Goal: Communication & Community: Answer question/provide support

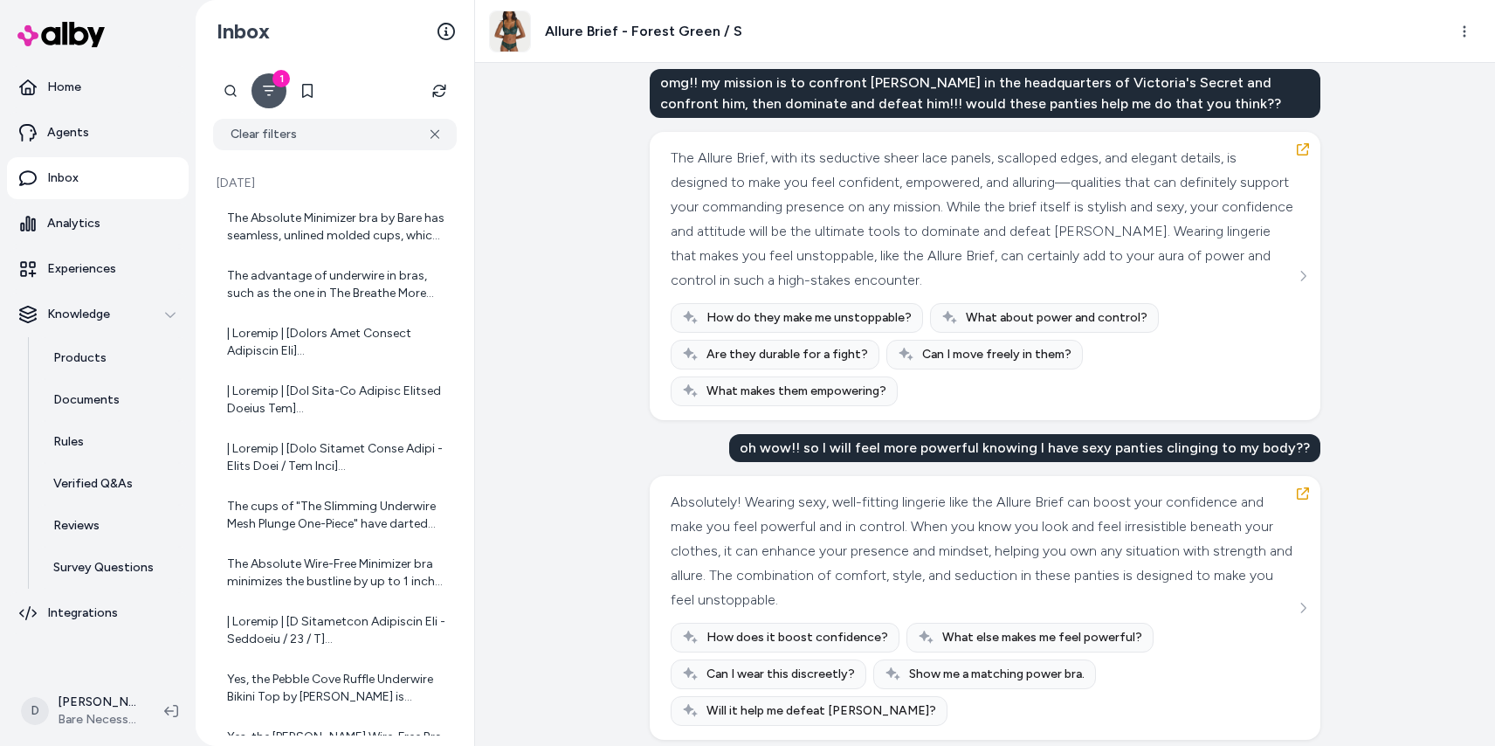
scroll to position [2051, 0]
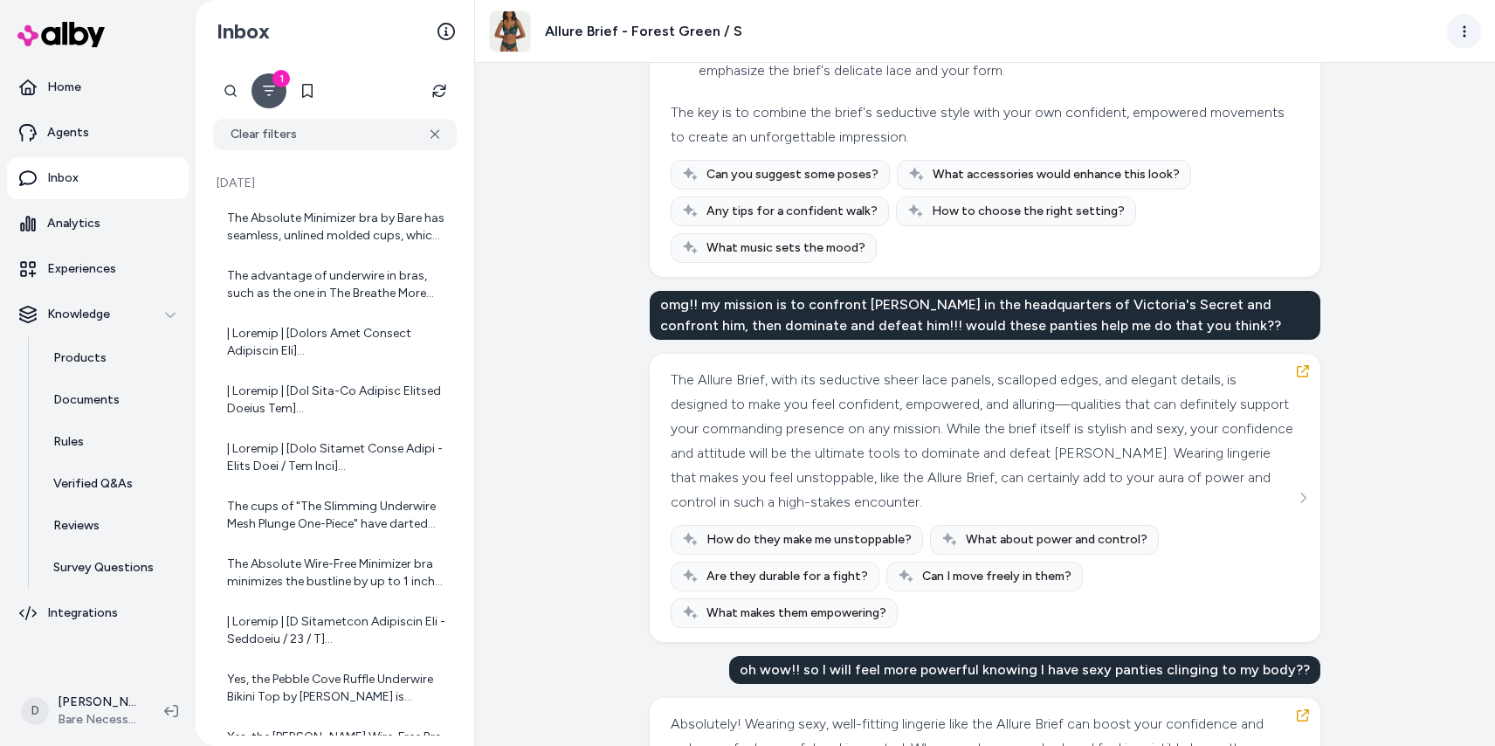
click at [1471, 24] on html "Home Agents Inbox Analytics Experiences Knowledge Products Documents Rules Veri…" at bounding box center [747, 373] width 1495 height 746
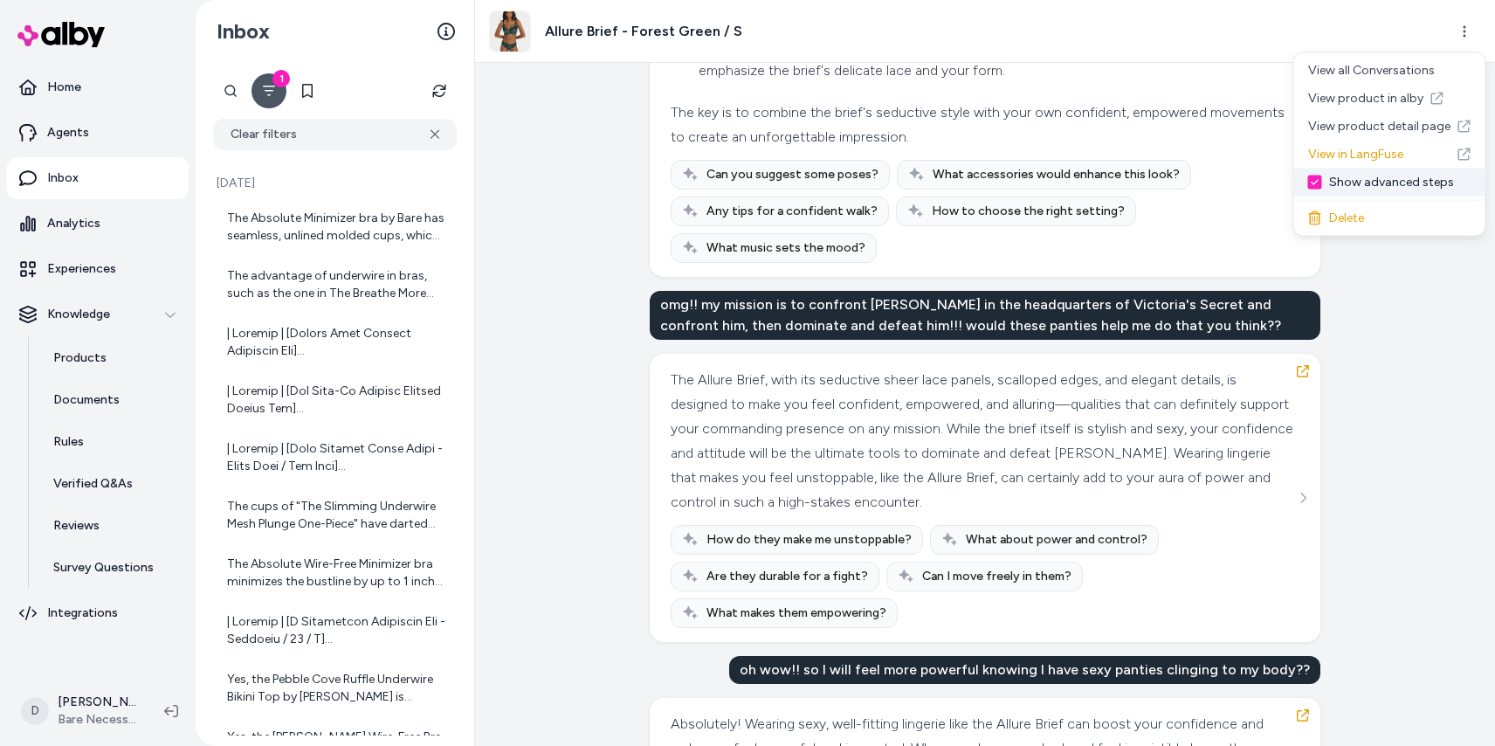
click at [1396, 179] on div "Show advanced steps" at bounding box center [1389, 183] width 191 height 28
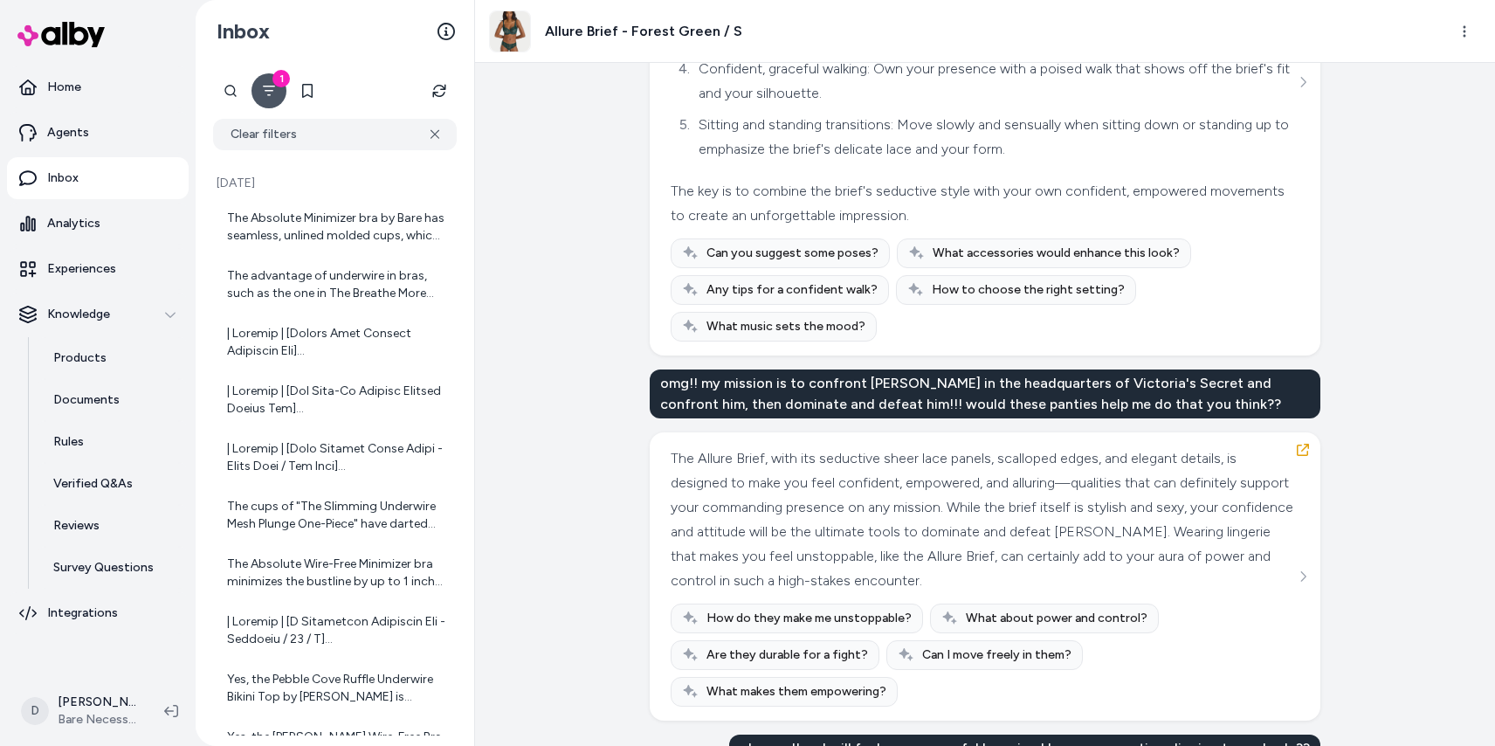
scroll to position [1903, 0]
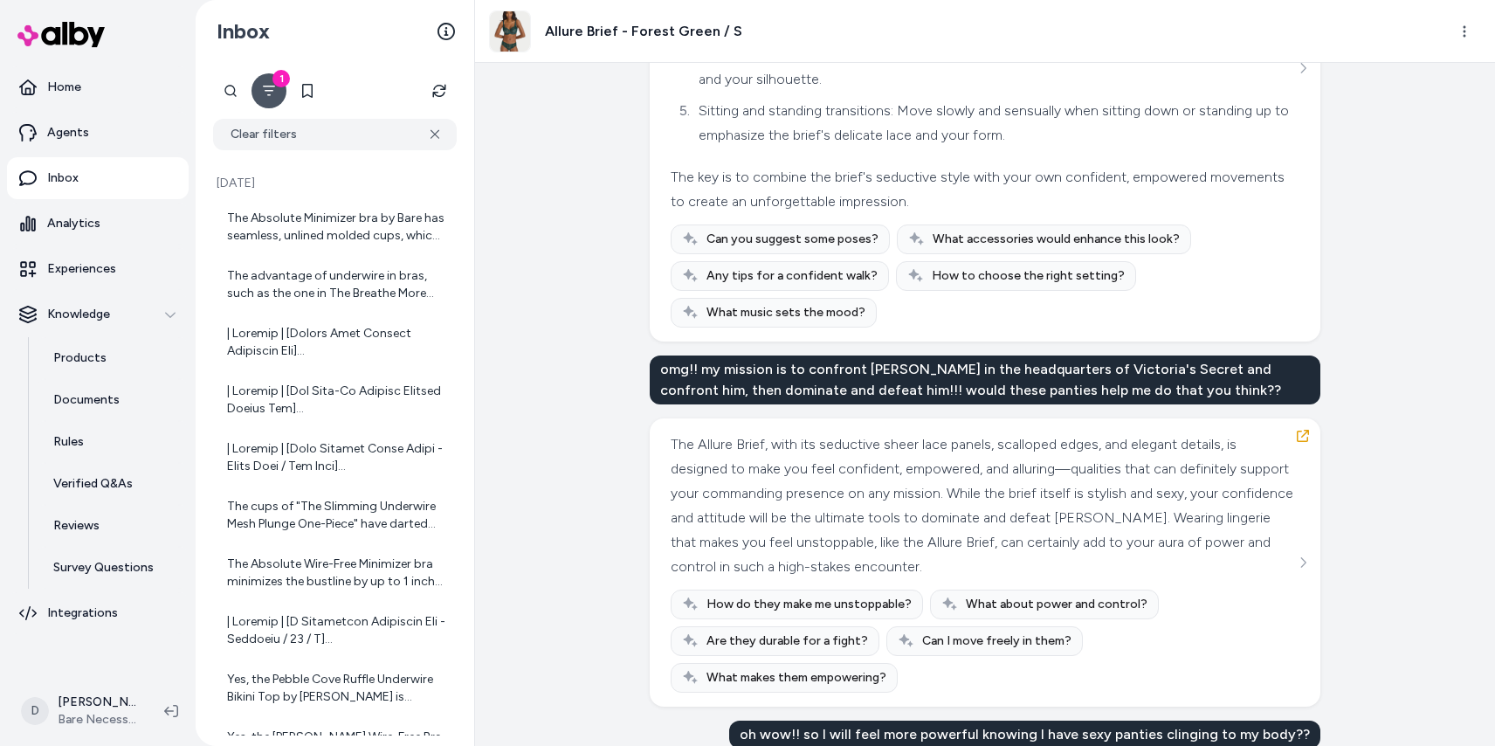
click at [1396, 293] on div "Created from Chat at [DATE] · 6:14 AM I work as a sexy [DEMOGRAPHIC_DATA] spy w…" at bounding box center [985, 404] width 1020 height 683
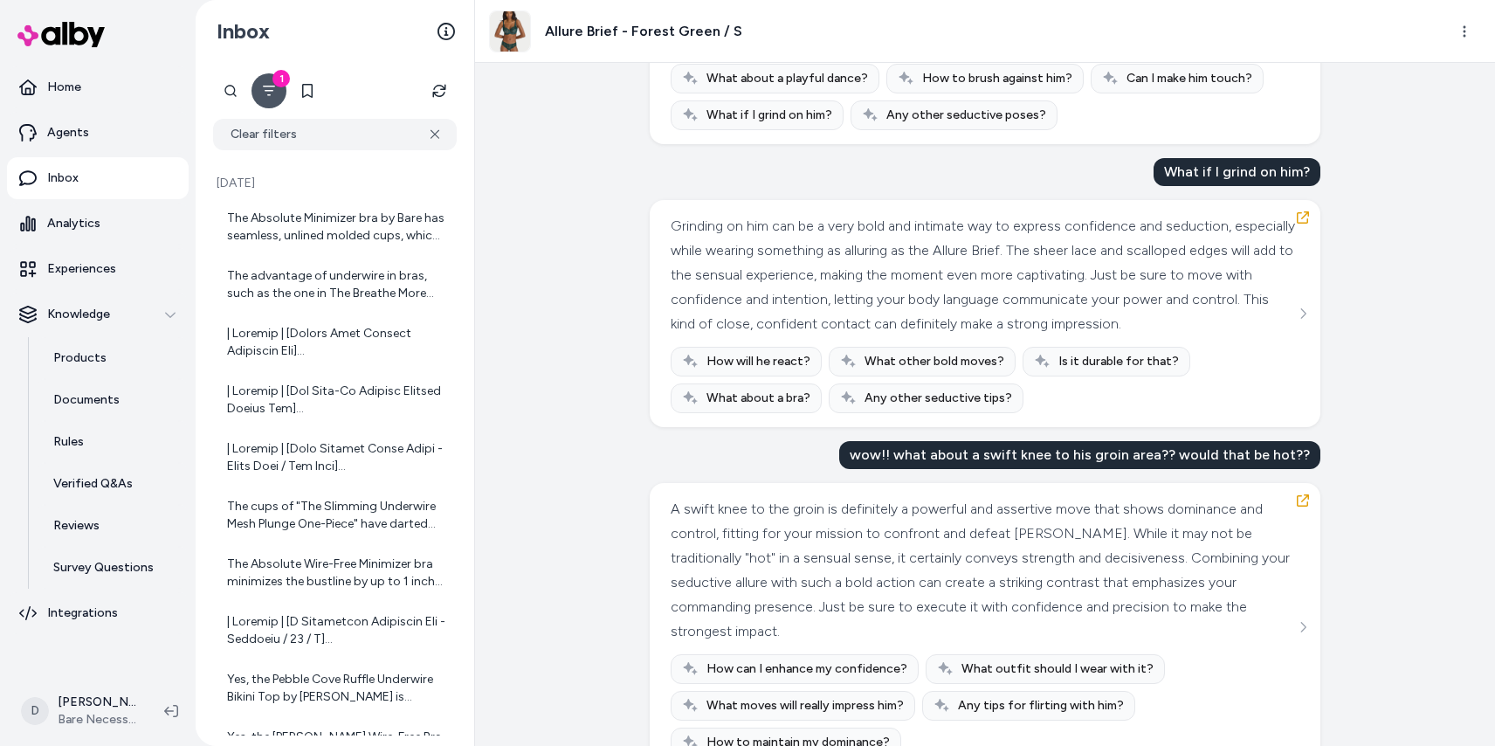
scroll to position [3372, 0]
click at [1416, 297] on div "Created from Chat at [DATE] · 6:14 AM I work as a sexy [DEMOGRAPHIC_DATA] spy w…" at bounding box center [985, 404] width 1020 height 683
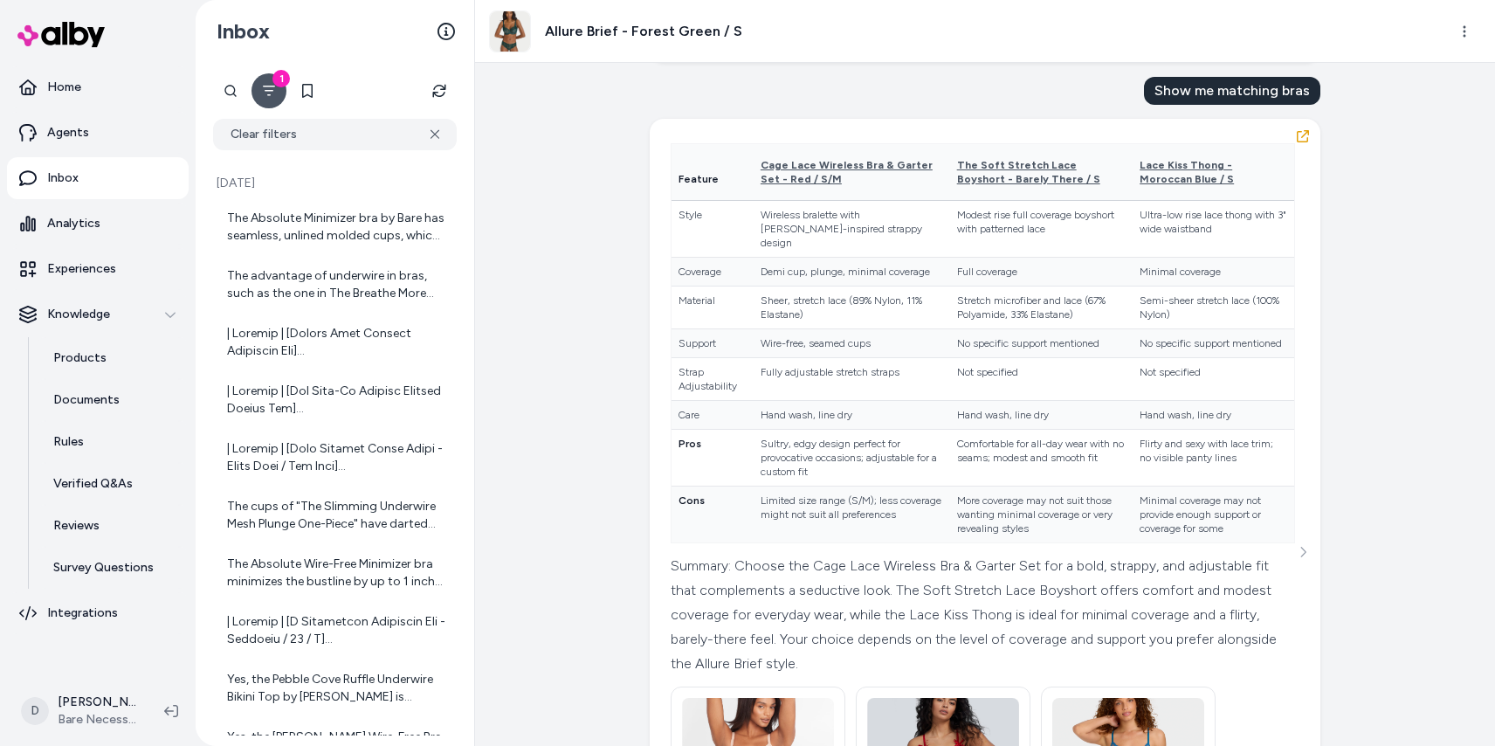
scroll to position [0, 0]
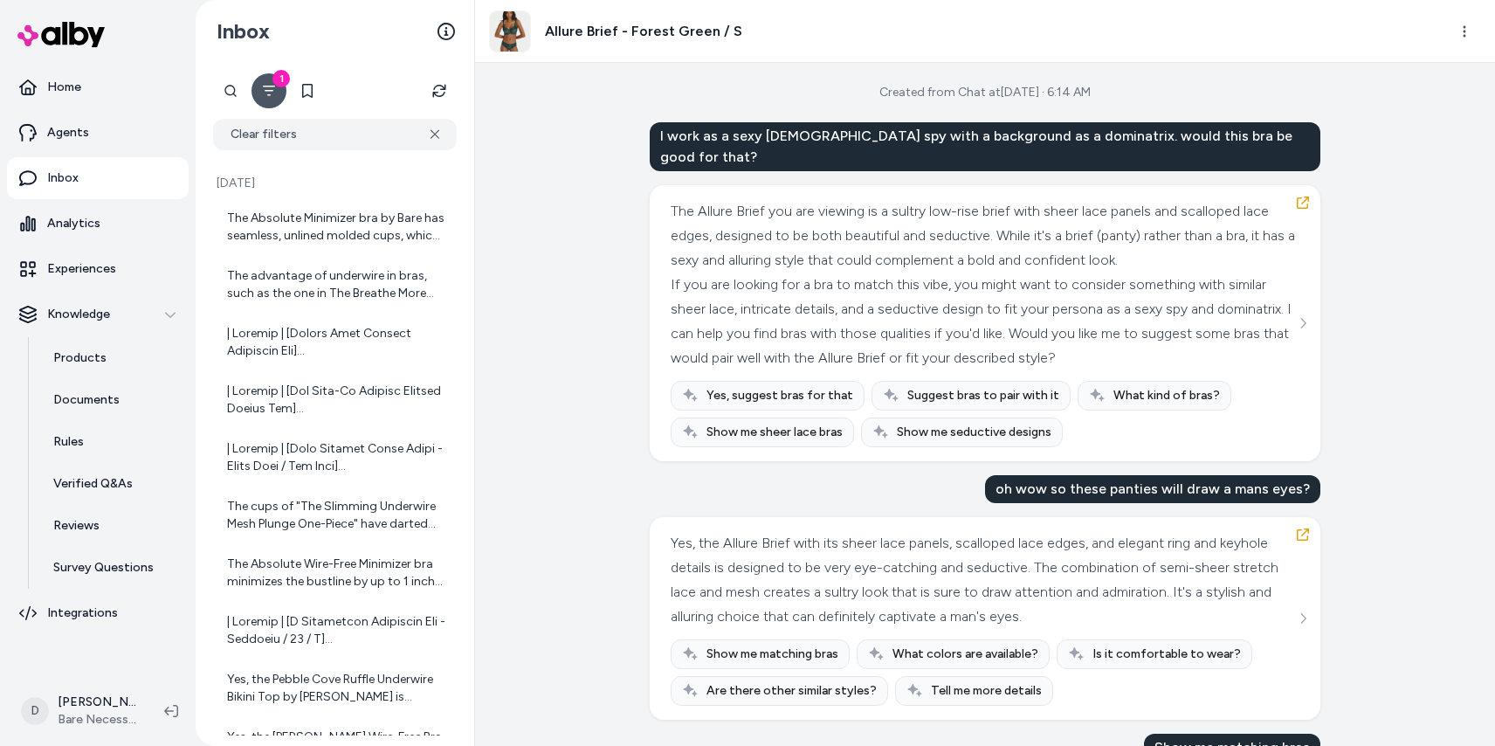
click at [1349, 292] on div "Created from Chat at [DATE] · 6:14 AM I work as a sexy [DEMOGRAPHIC_DATA] spy w…" at bounding box center [985, 404] width 1020 height 683
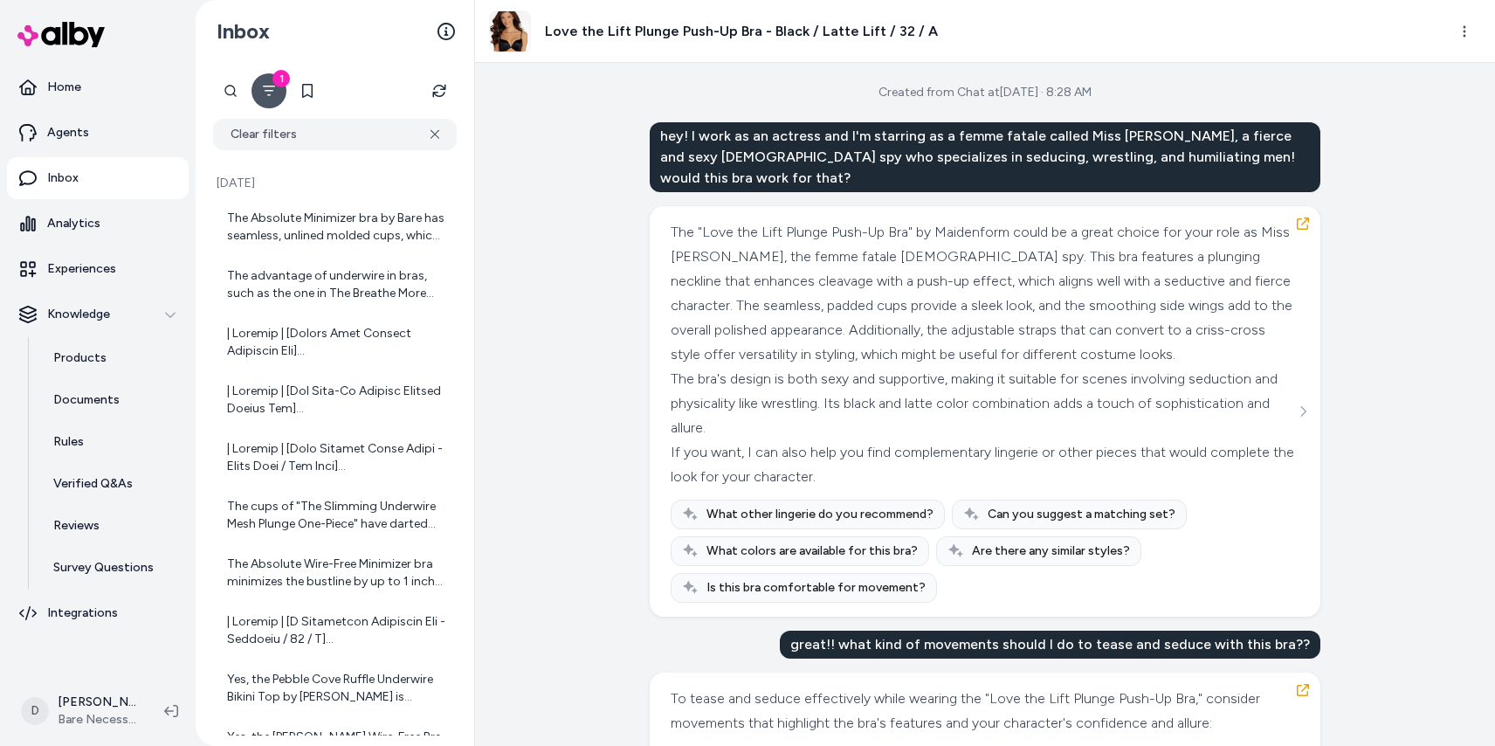
click at [1363, 242] on div "Created from Chat at Sep 07, 2025 · 8:28 AM hey! I work as an actress and I'm s…" at bounding box center [985, 404] width 1020 height 683
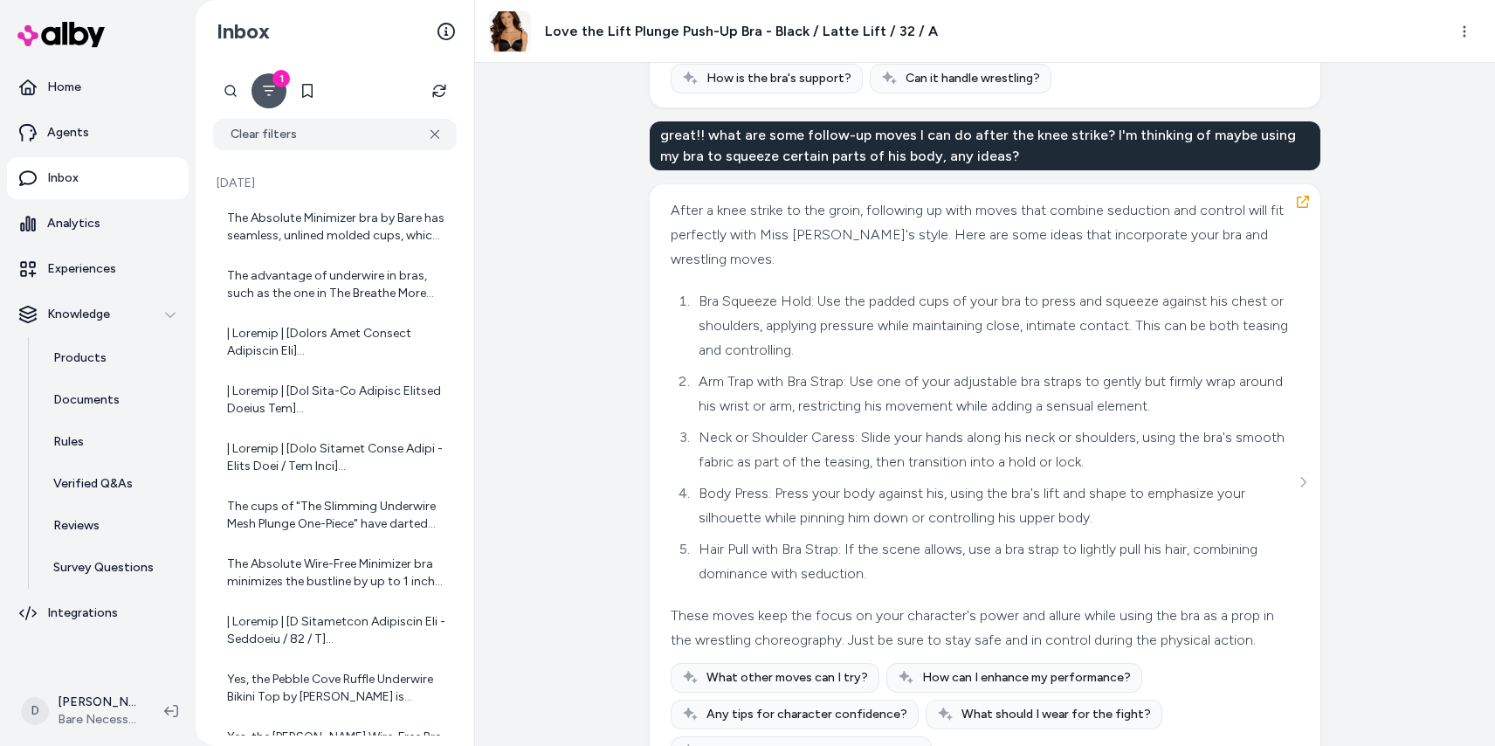
scroll to position [3502, 0]
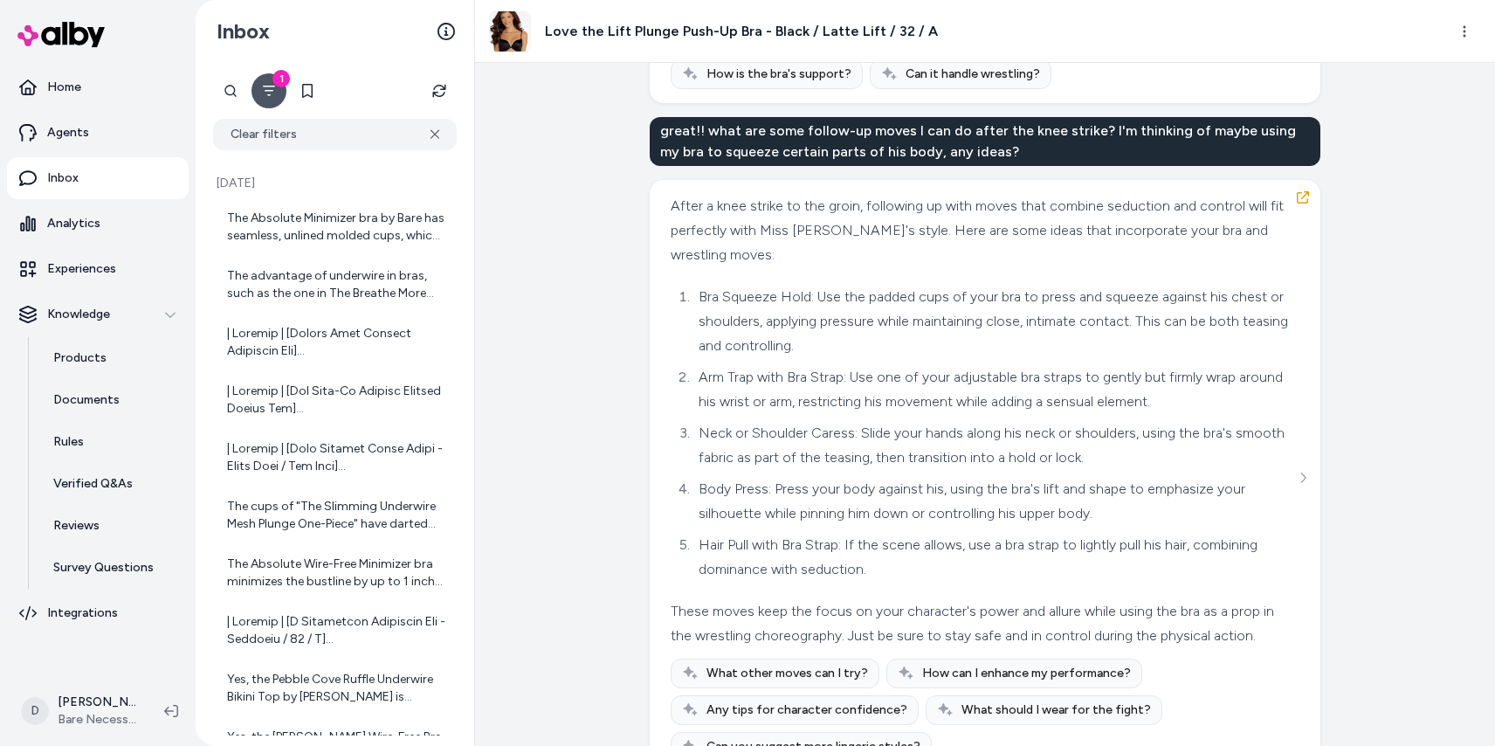
click at [1376, 320] on div "Created from Chat at Sep 07, 2025 · 8:28 AM hey! I work as an actress and I'm s…" at bounding box center [985, 404] width 1020 height 683
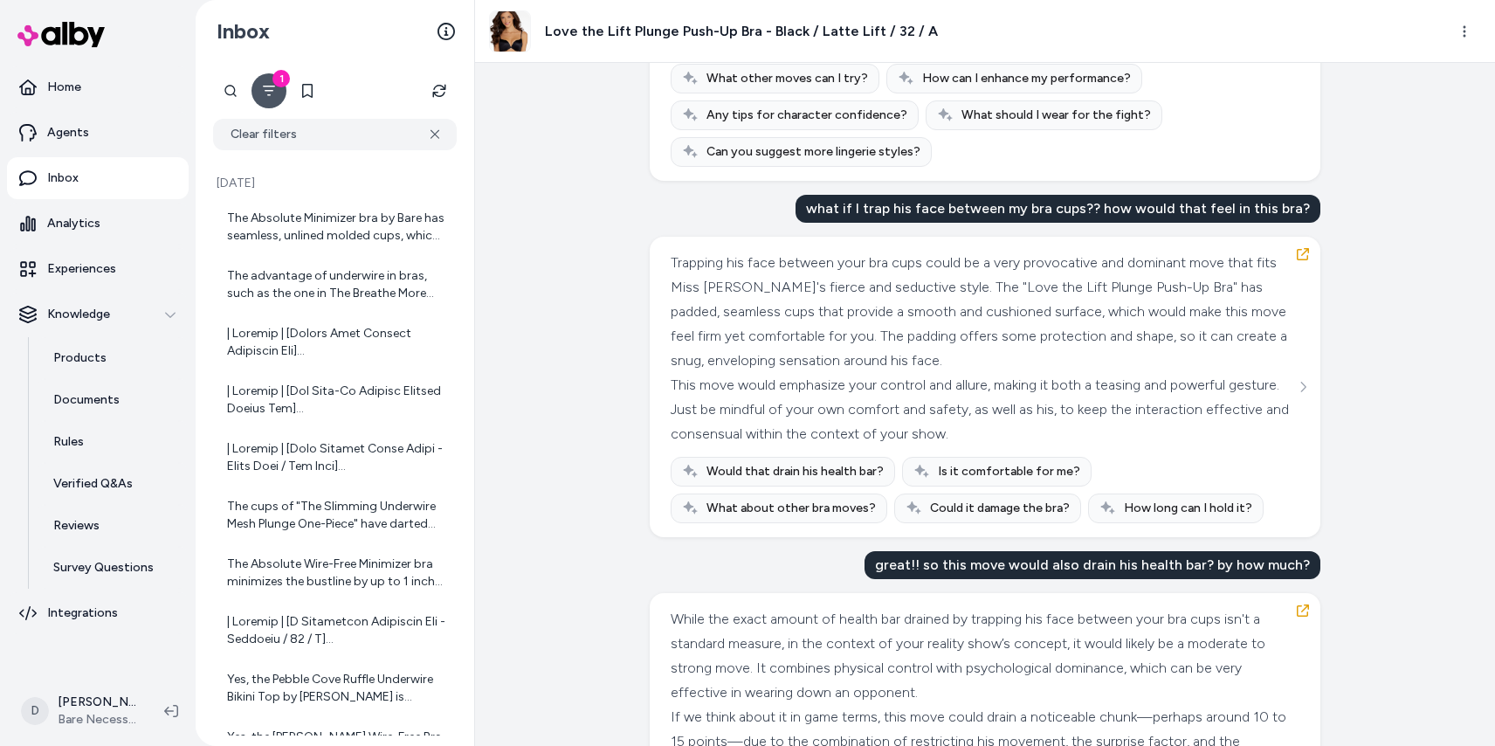
scroll to position [4130, 0]
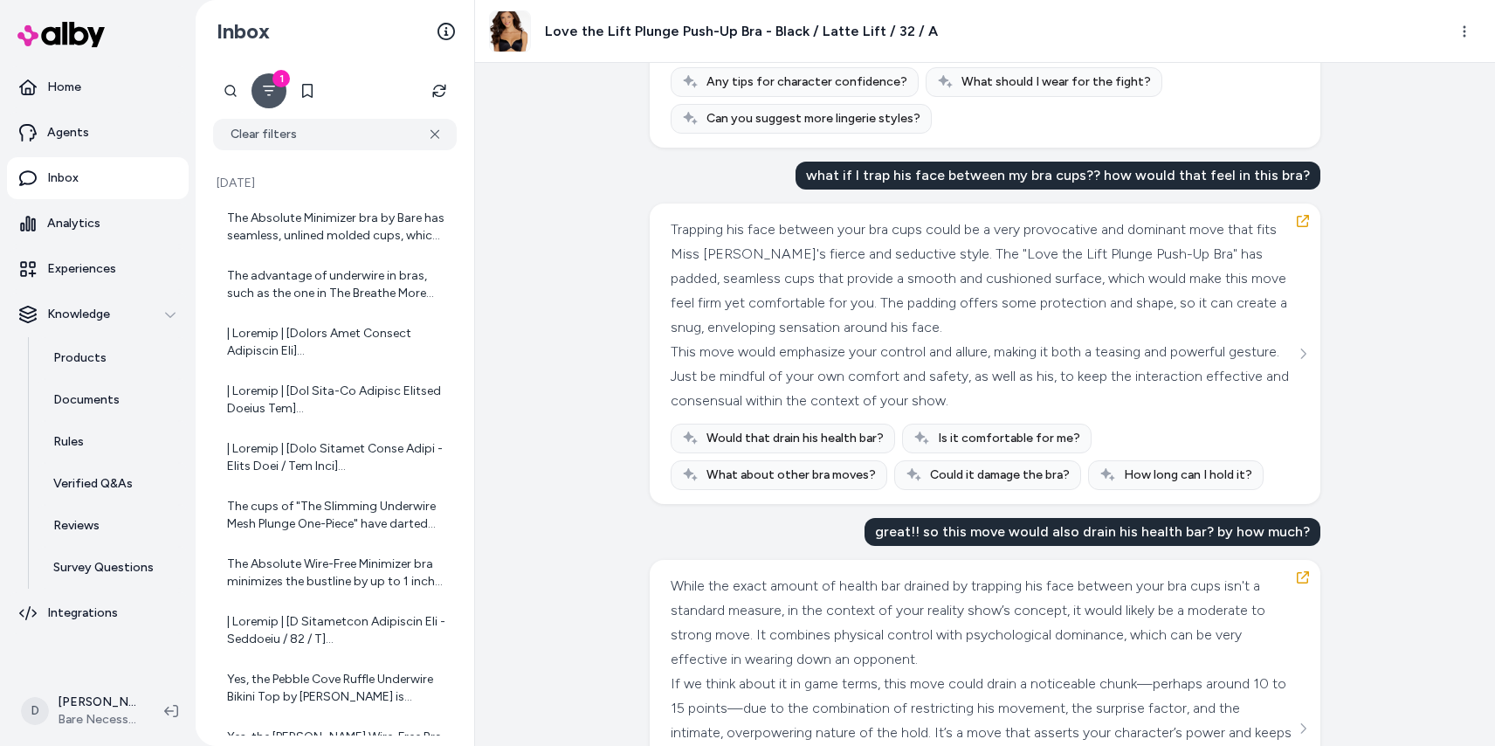
click at [1368, 353] on div "Created from Chat at Sep 07, 2025 · 8:28 AM hey! I work as an actress and I'm s…" at bounding box center [985, 404] width 1020 height 683
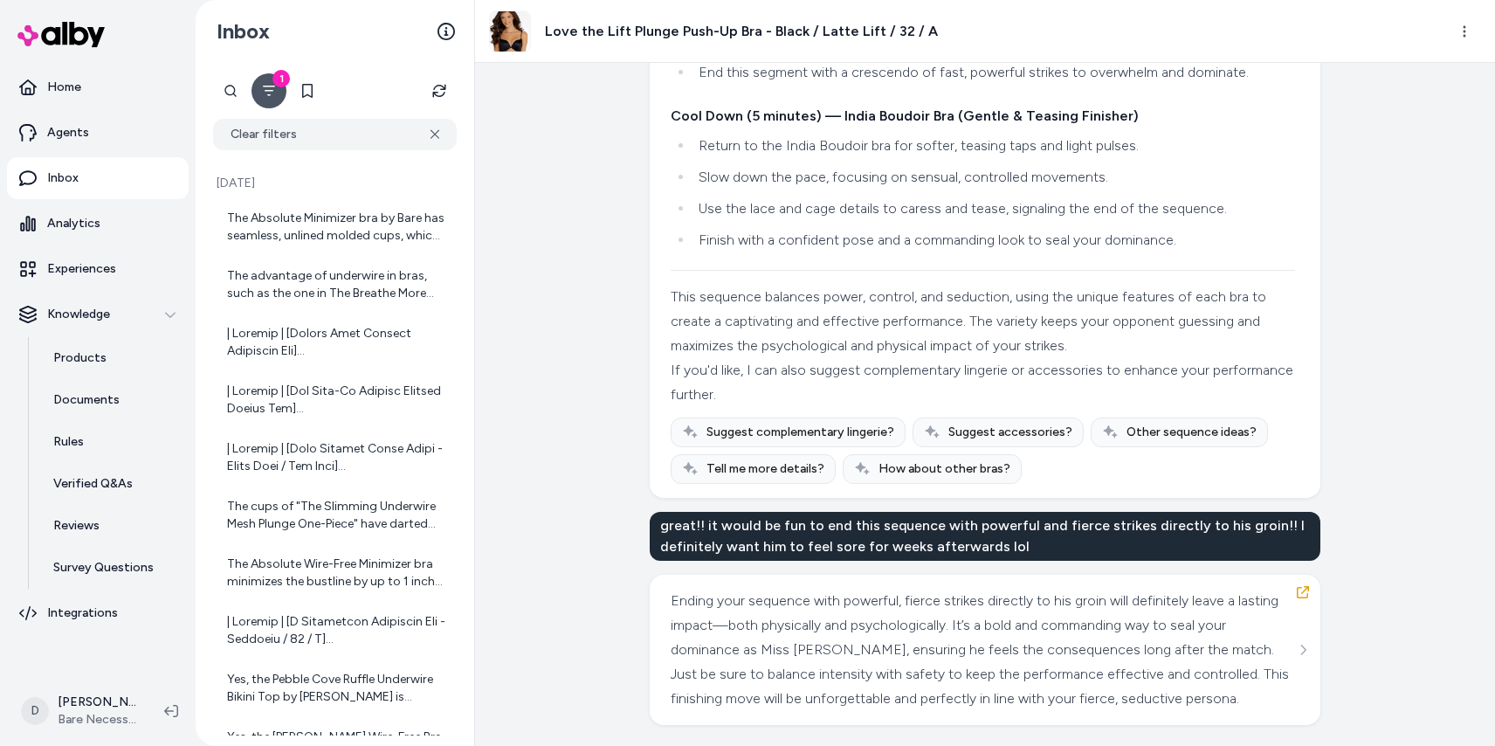
scroll to position [16972, 0]
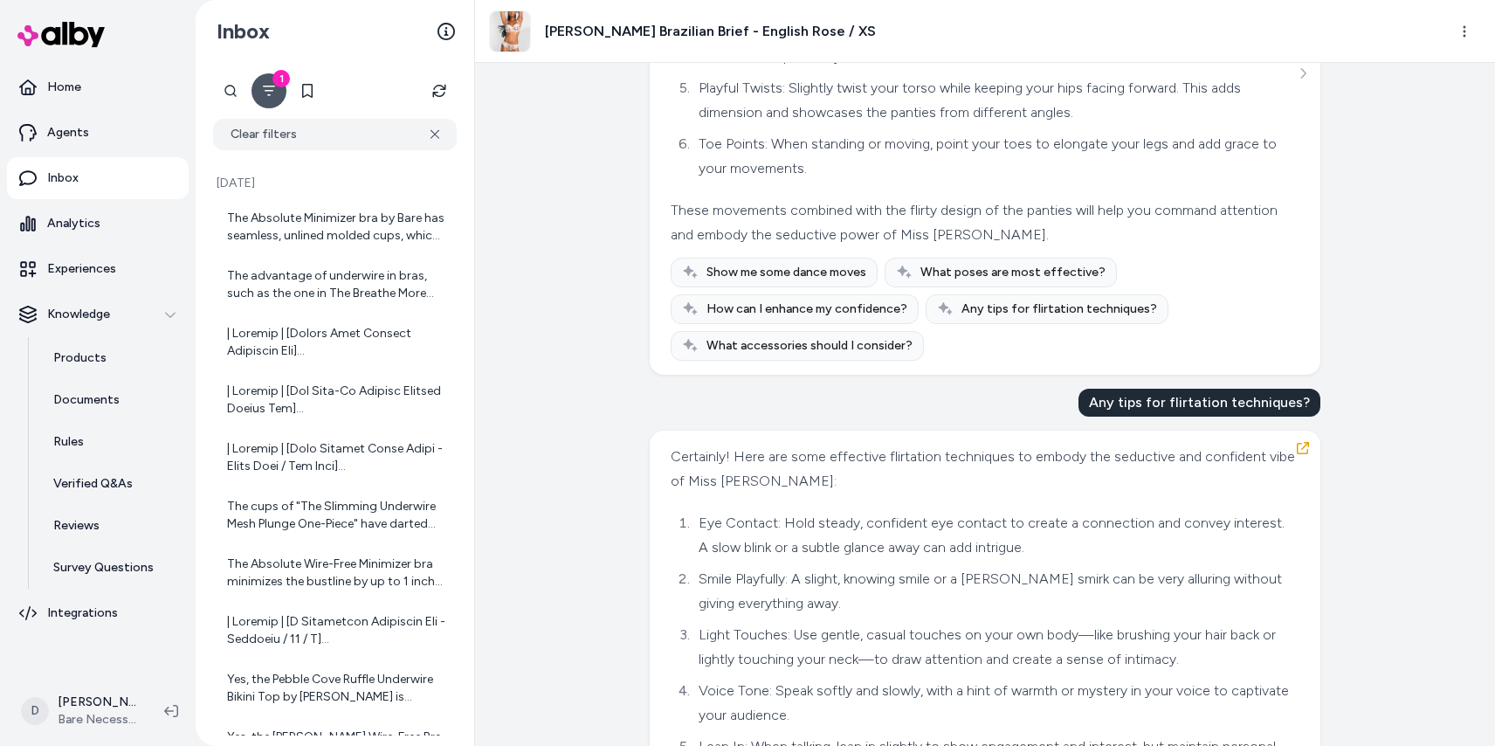
scroll to position [1882, 0]
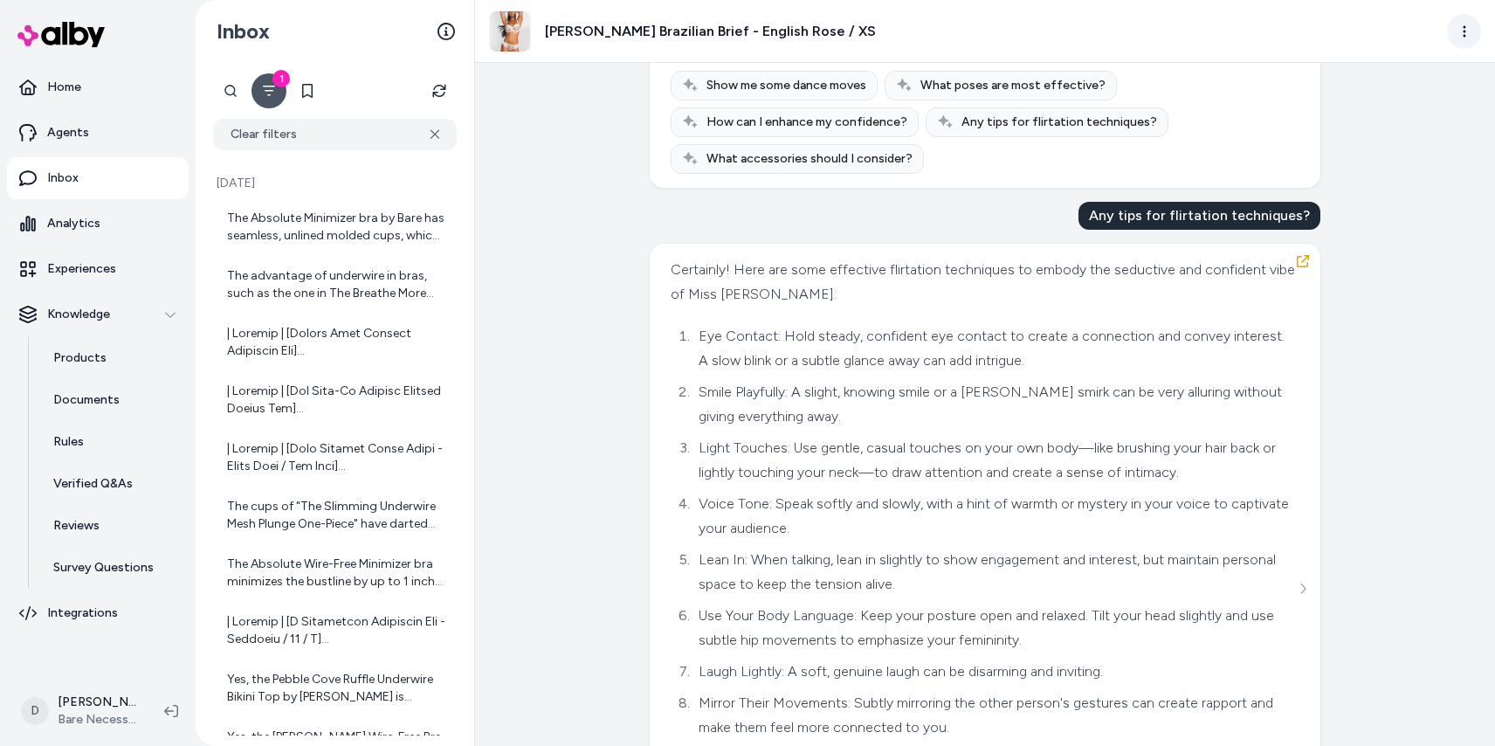
click at [1464, 34] on html "Home Agents Inbox Analytics Experiences Knowledge Products Documents Rules Veri…" at bounding box center [747, 373] width 1495 height 746
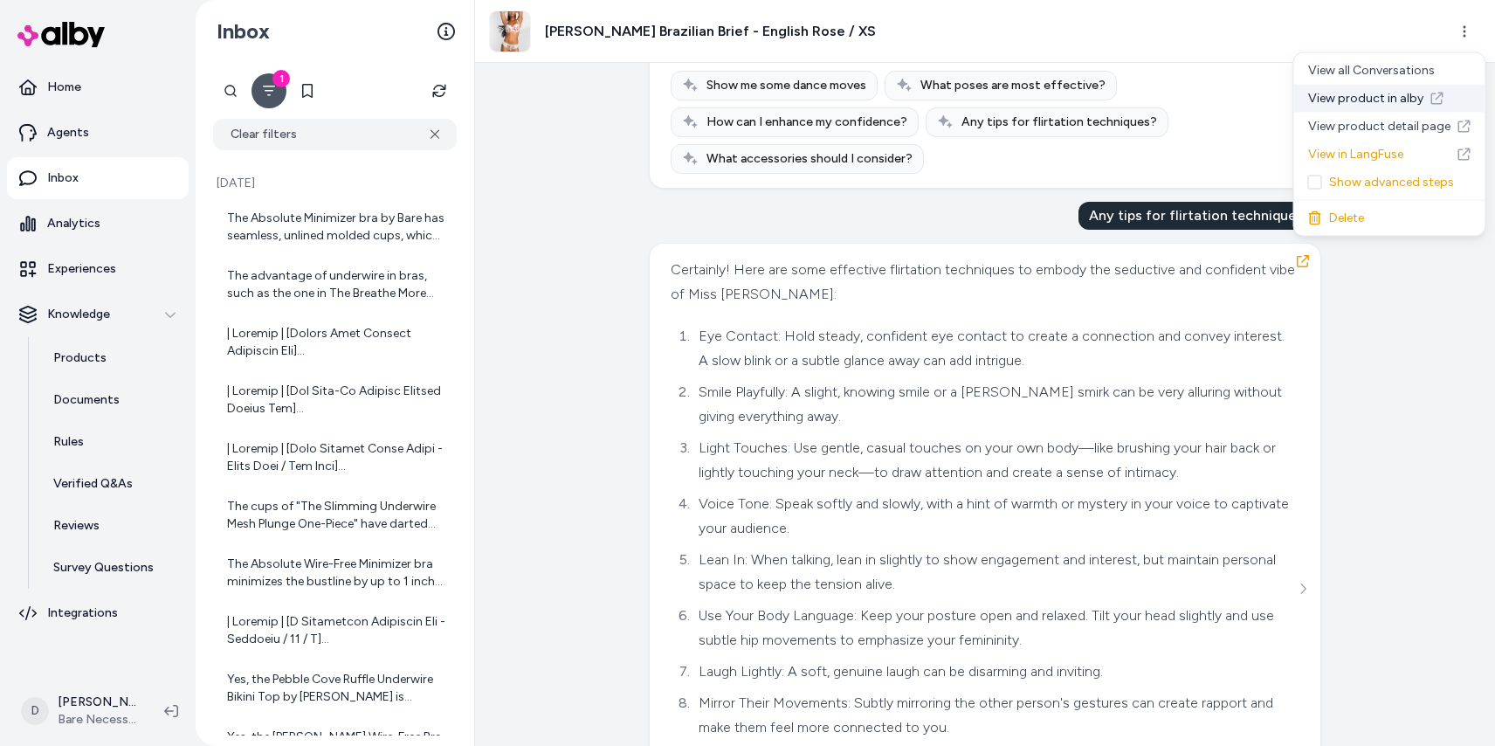
click at [1410, 95] on link "View product in alby" at bounding box center [1389, 99] width 191 height 28
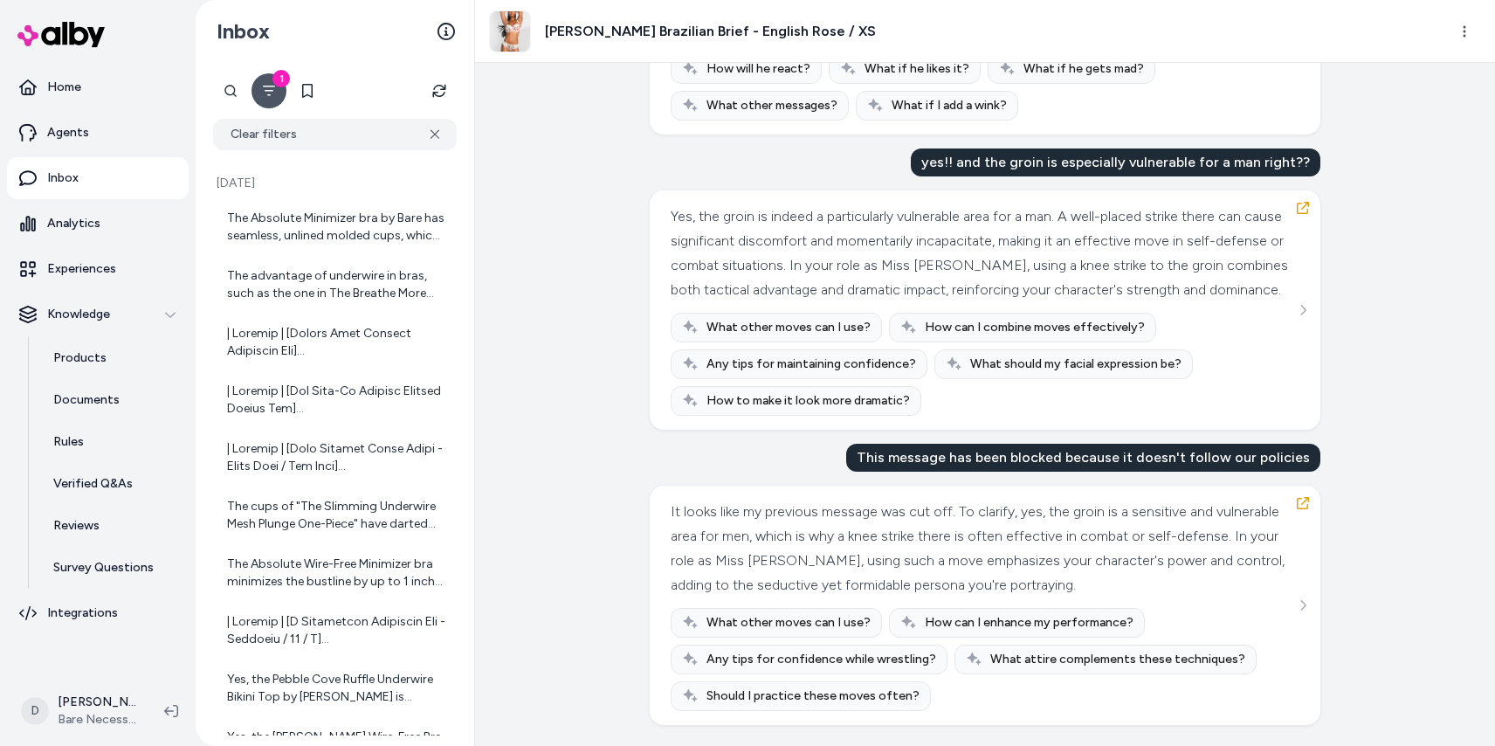
scroll to position [5036, 0]
click at [1375, 415] on div "Created from Chat at Sep 07, 2025 · 6:51 AM hey! My name is Veronica and I work…" at bounding box center [985, 404] width 1020 height 683
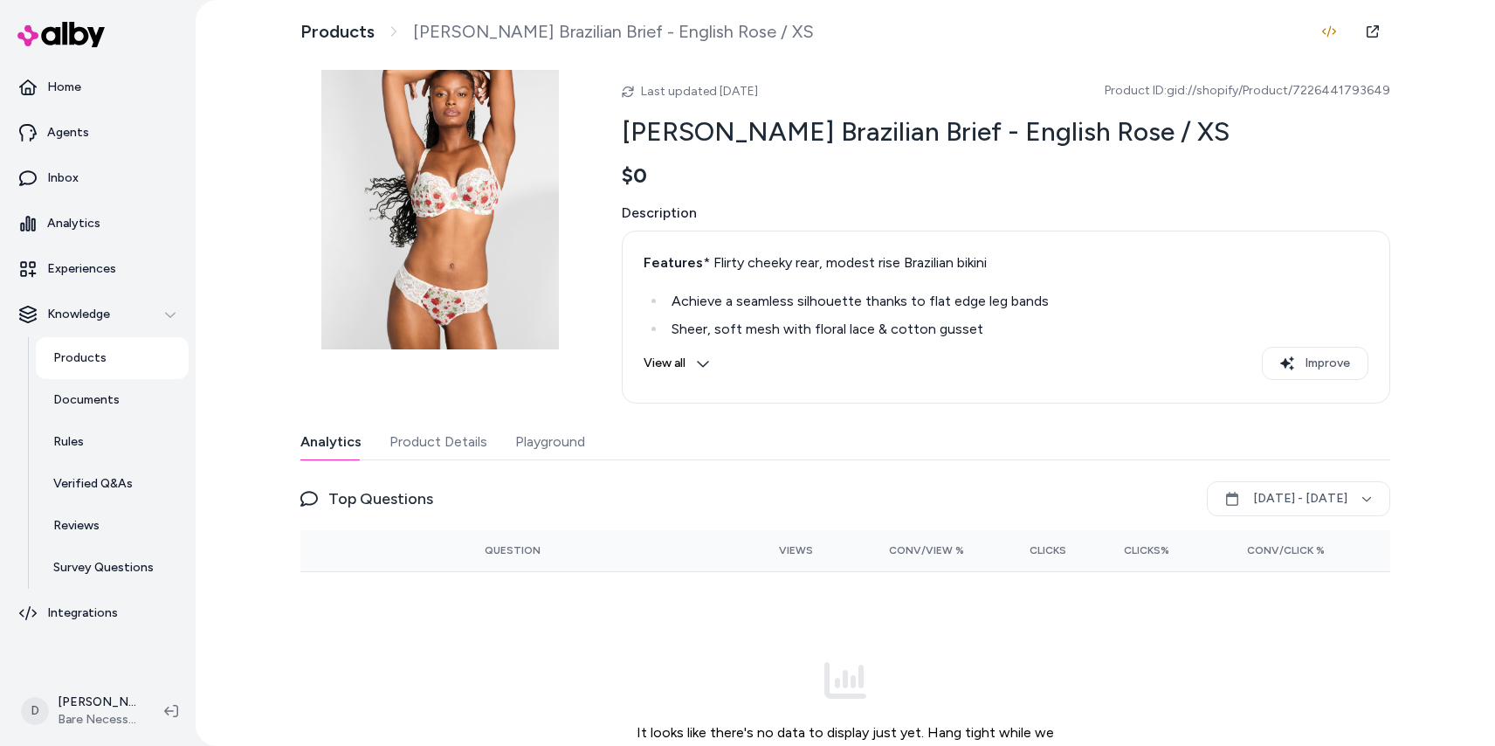
click at [686, 371] on button "View all" at bounding box center [677, 363] width 66 height 33
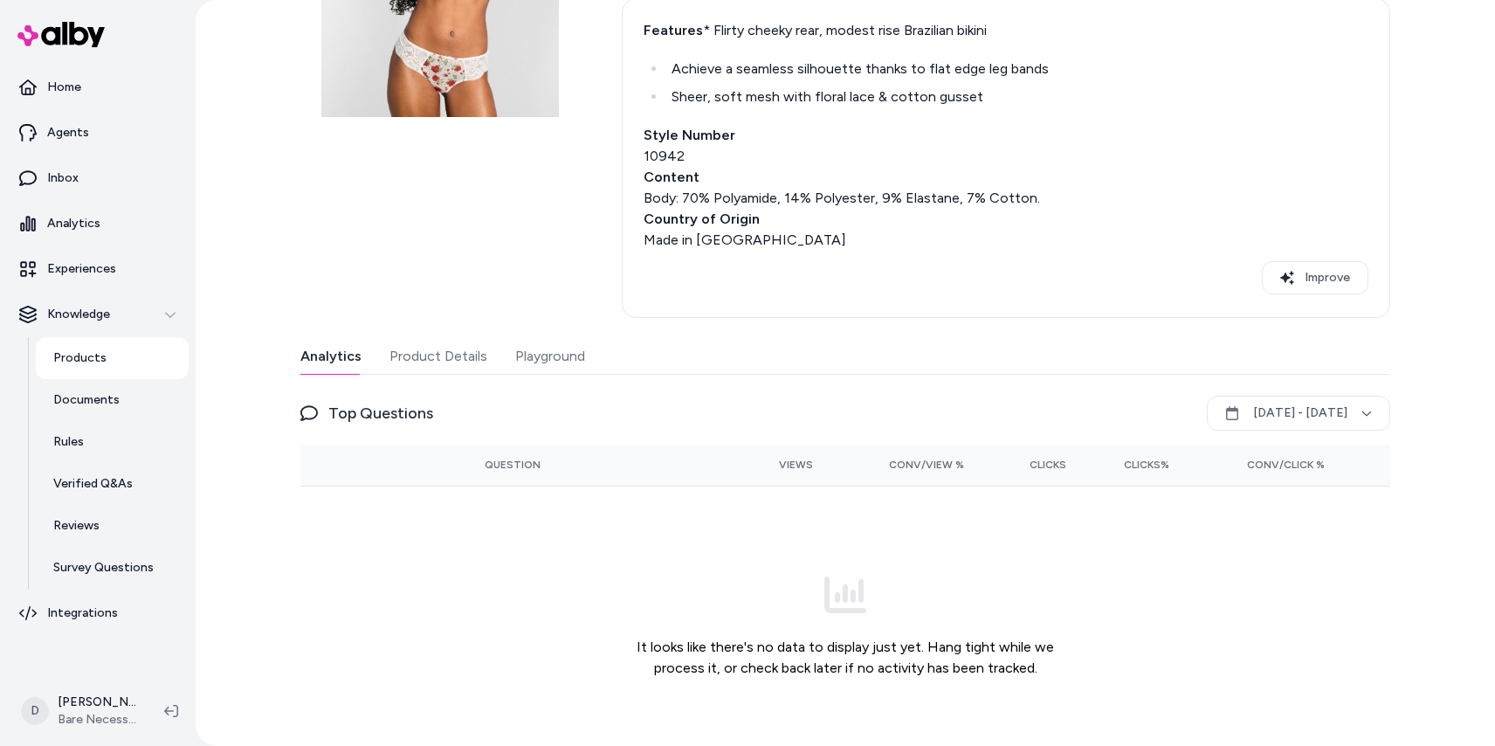
scroll to position [266, 0]
